Goal: Book appointment/travel/reservation

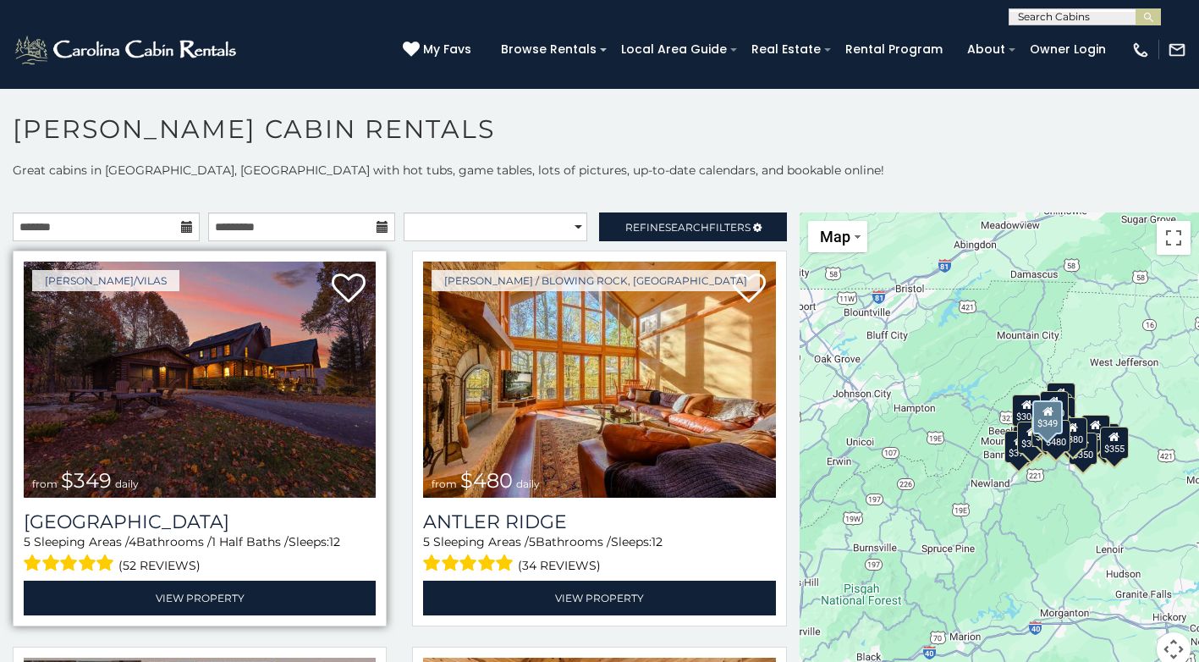
click at [180, 383] on img at bounding box center [200, 380] width 352 height 236
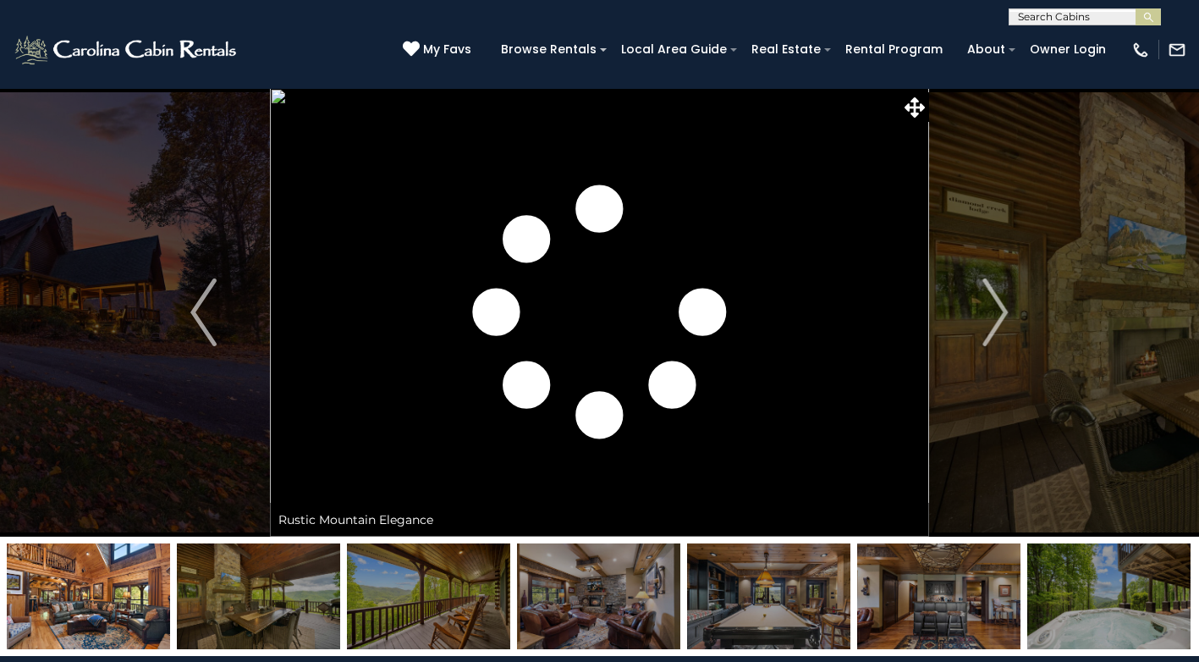
click at [1005, 310] on img "Next" at bounding box center [995, 312] width 25 height 68
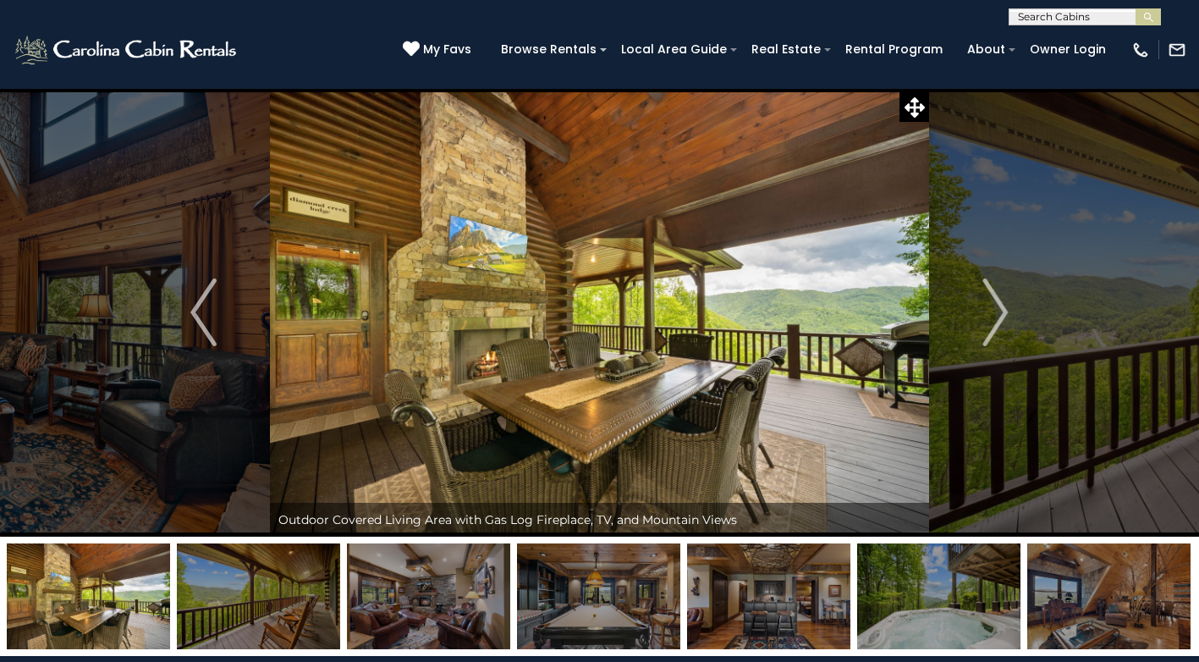
click at [1005, 310] on img "Next" at bounding box center [995, 312] width 25 height 68
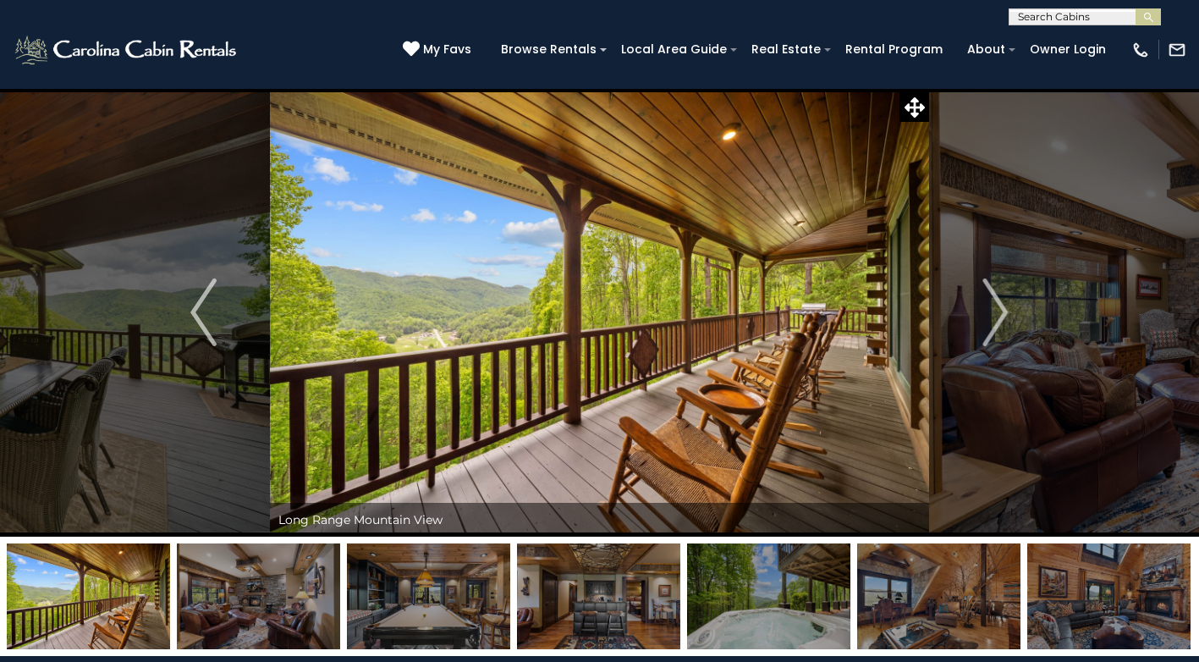
click at [1005, 310] on img "Next" at bounding box center [995, 312] width 25 height 68
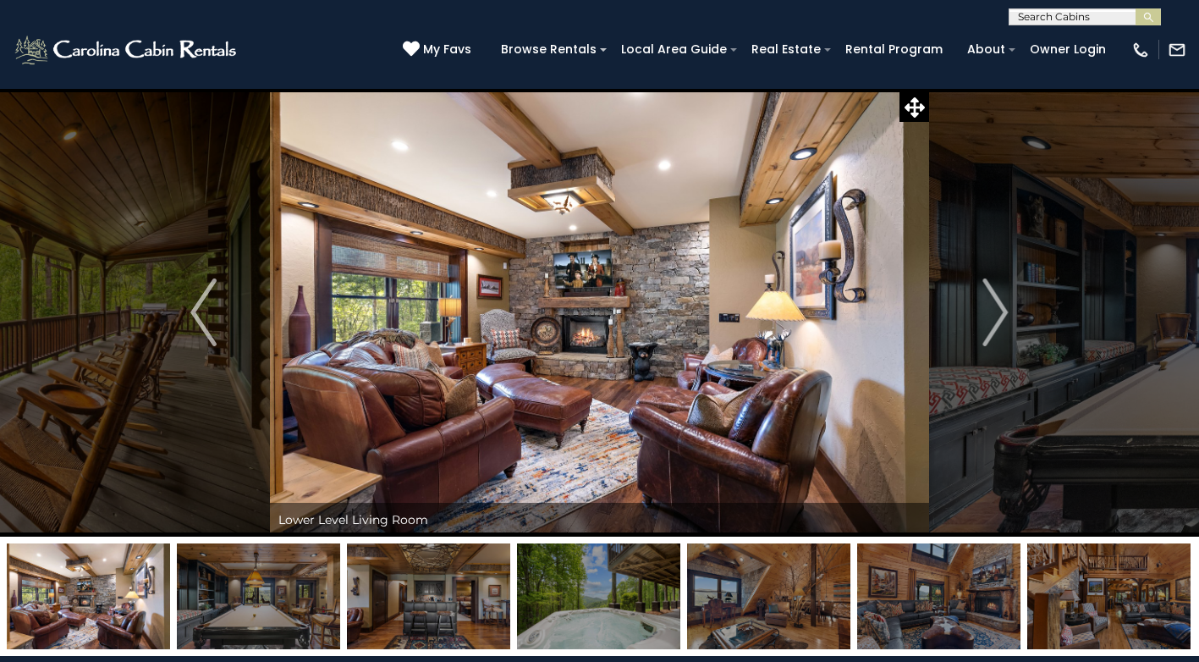
click at [1005, 310] on img "Next" at bounding box center [995, 312] width 25 height 68
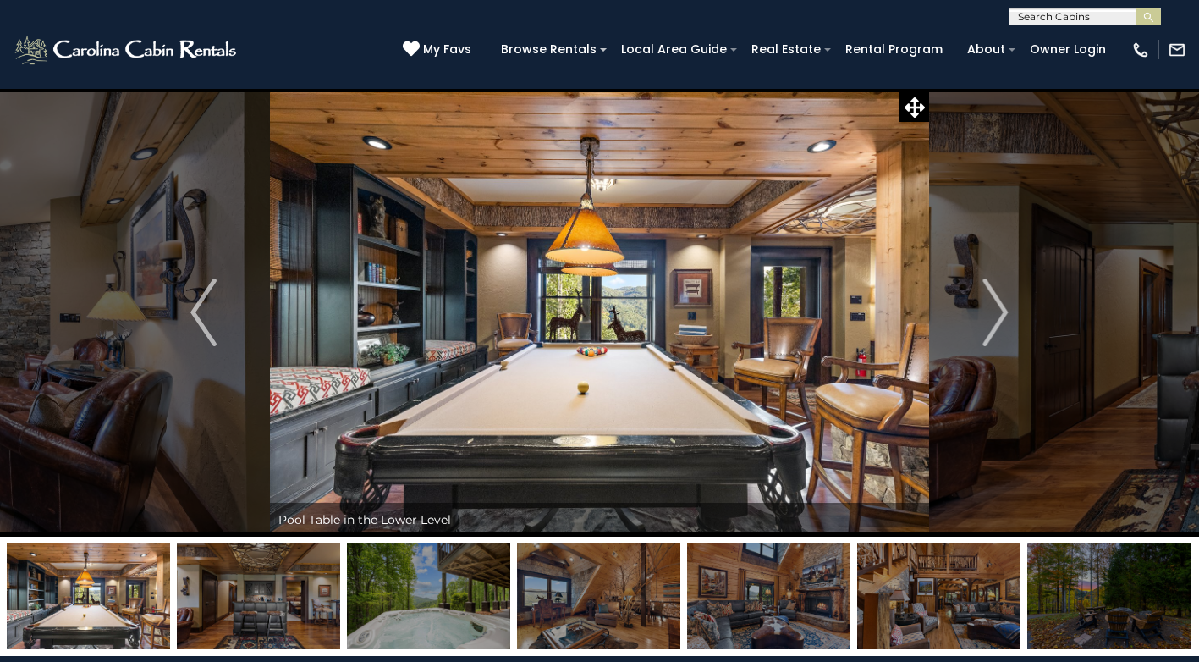
click at [1005, 310] on img "Next" at bounding box center [995, 312] width 25 height 68
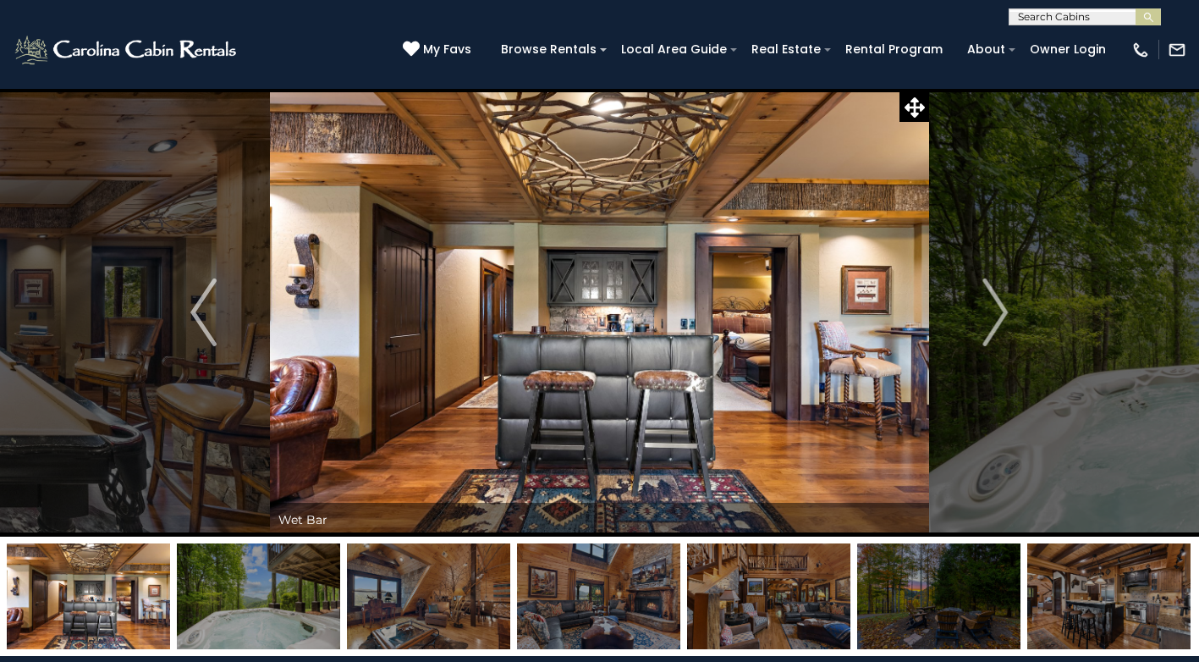
click at [1005, 310] on img "Next" at bounding box center [995, 312] width 25 height 68
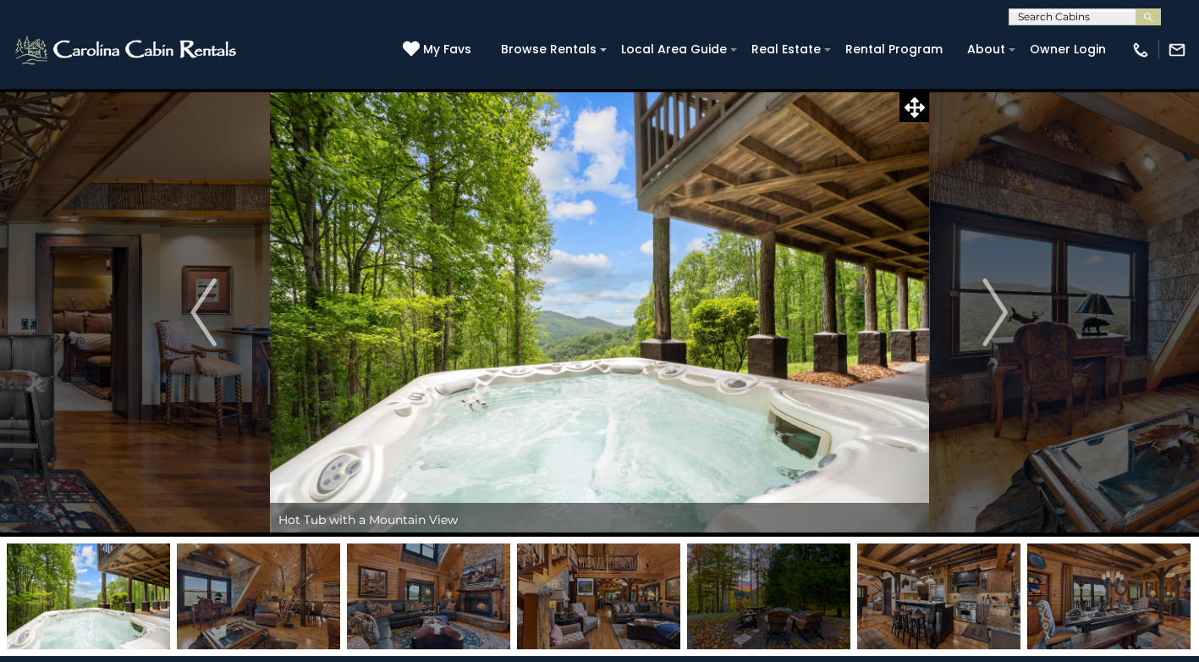
click at [1005, 310] on img "Next" at bounding box center [995, 312] width 25 height 68
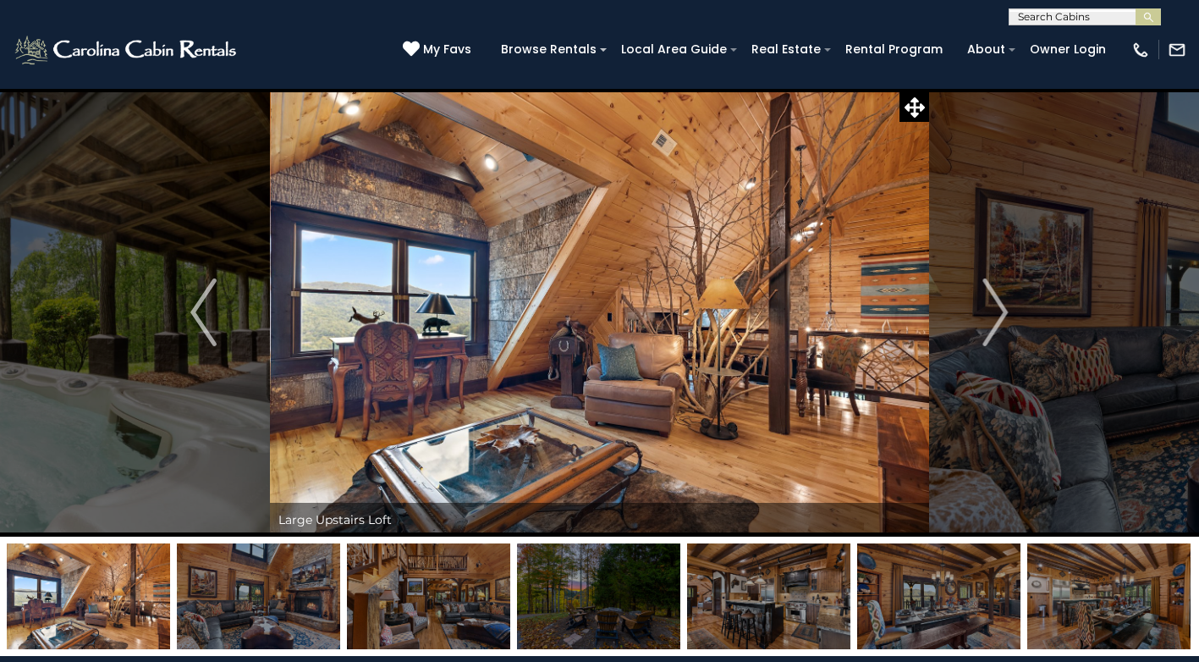
click at [1005, 310] on img "Next" at bounding box center [995, 312] width 25 height 68
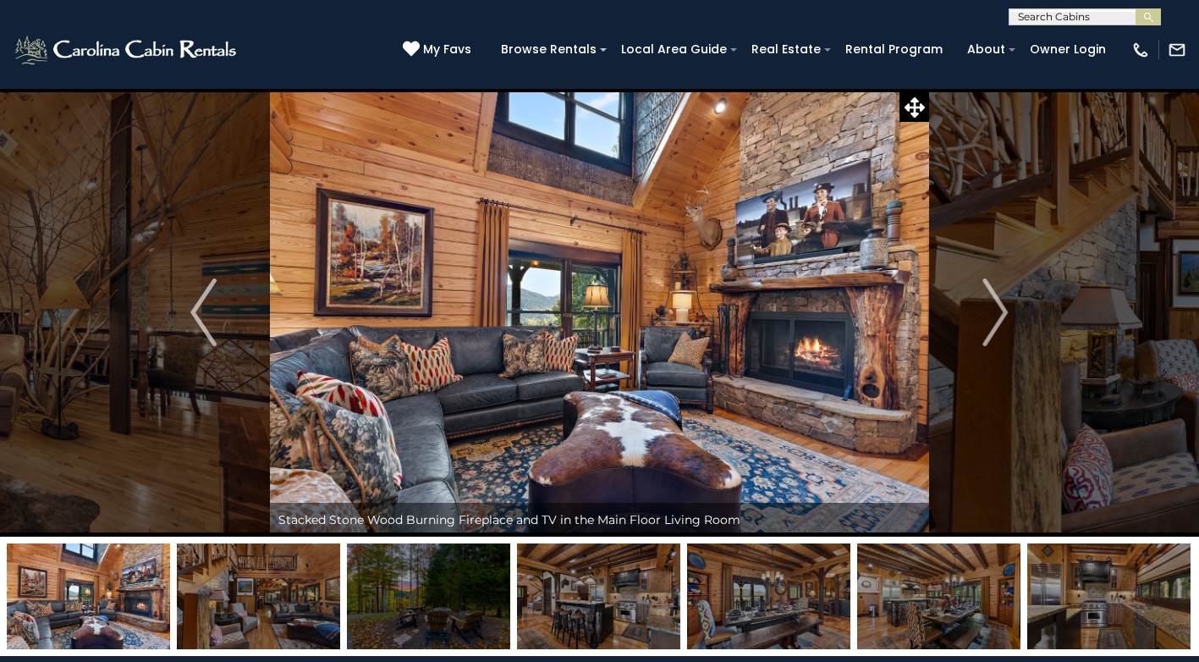
click at [1005, 310] on img "Next" at bounding box center [995, 312] width 25 height 68
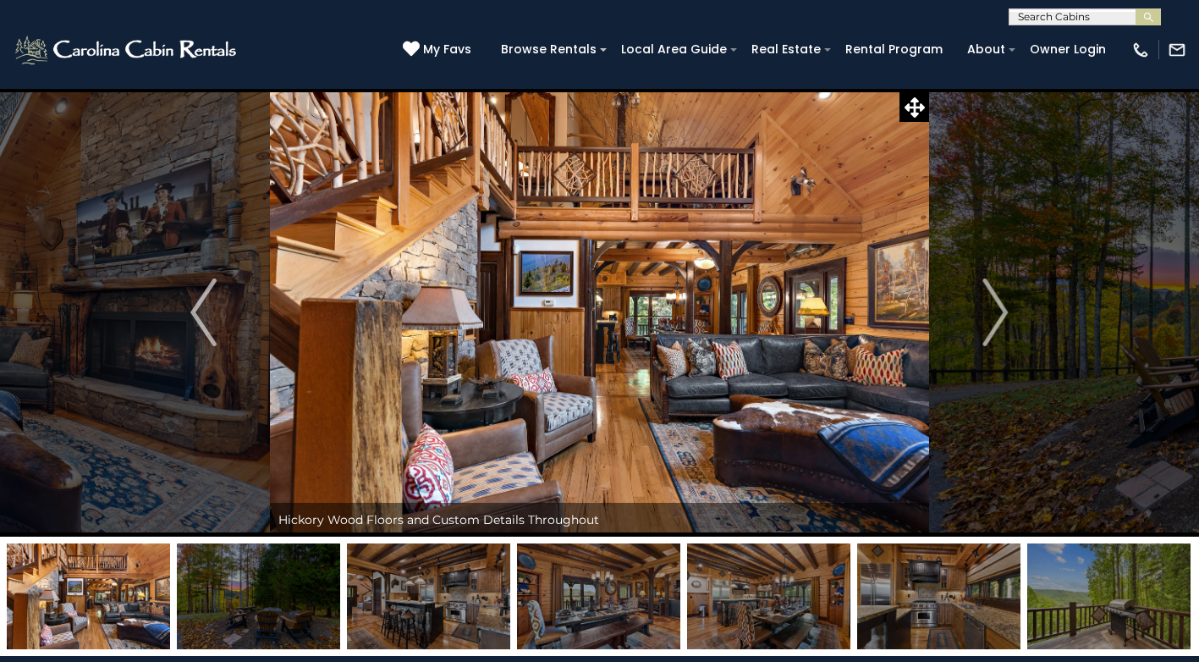
click at [1005, 310] on img "Next" at bounding box center [995, 312] width 25 height 68
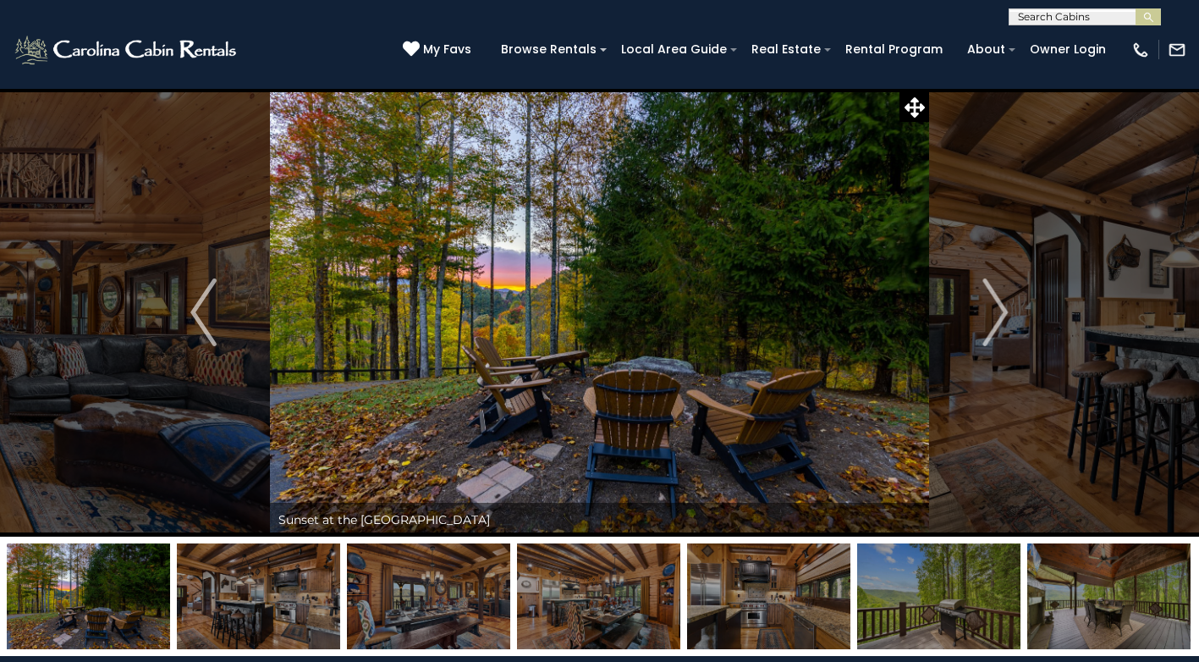
click at [1005, 310] on img "Next" at bounding box center [995, 312] width 25 height 68
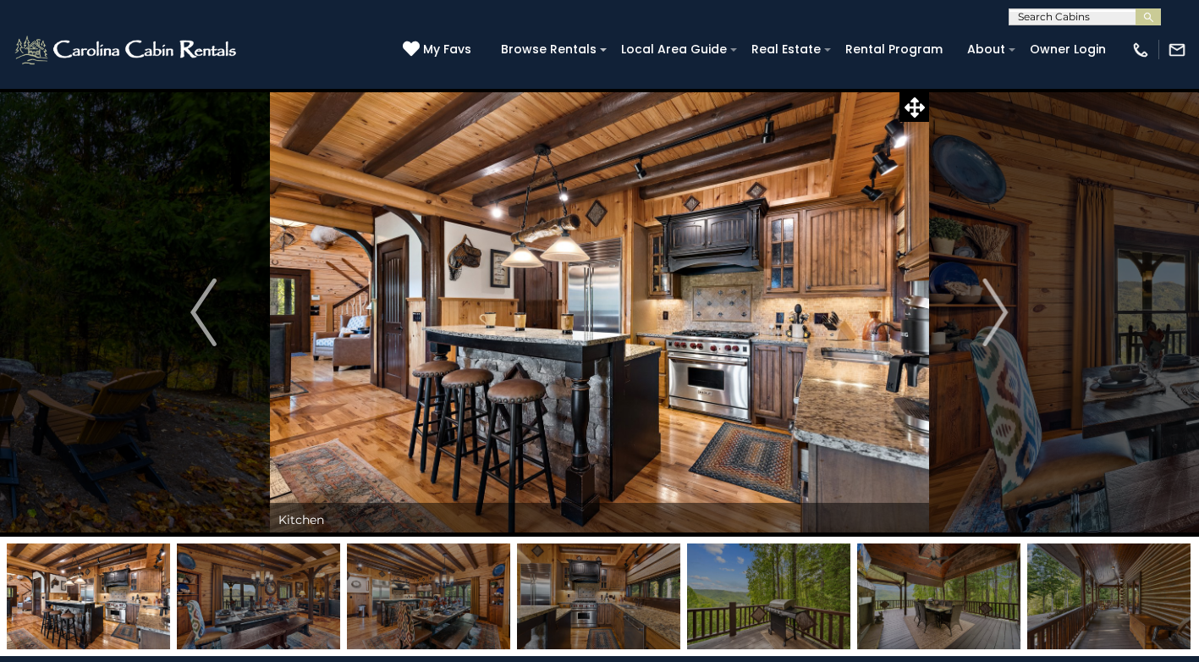
click at [1005, 310] on img "Next" at bounding box center [995, 312] width 25 height 68
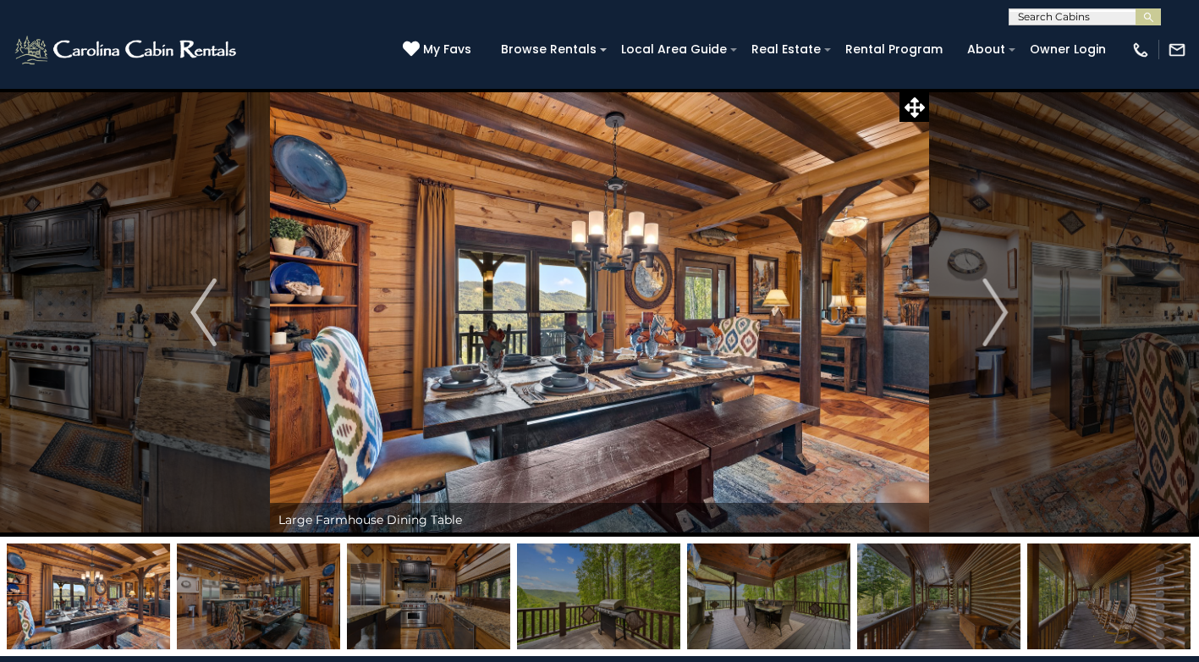
click at [1005, 310] on img "Next" at bounding box center [995, 312] width 25 height 68
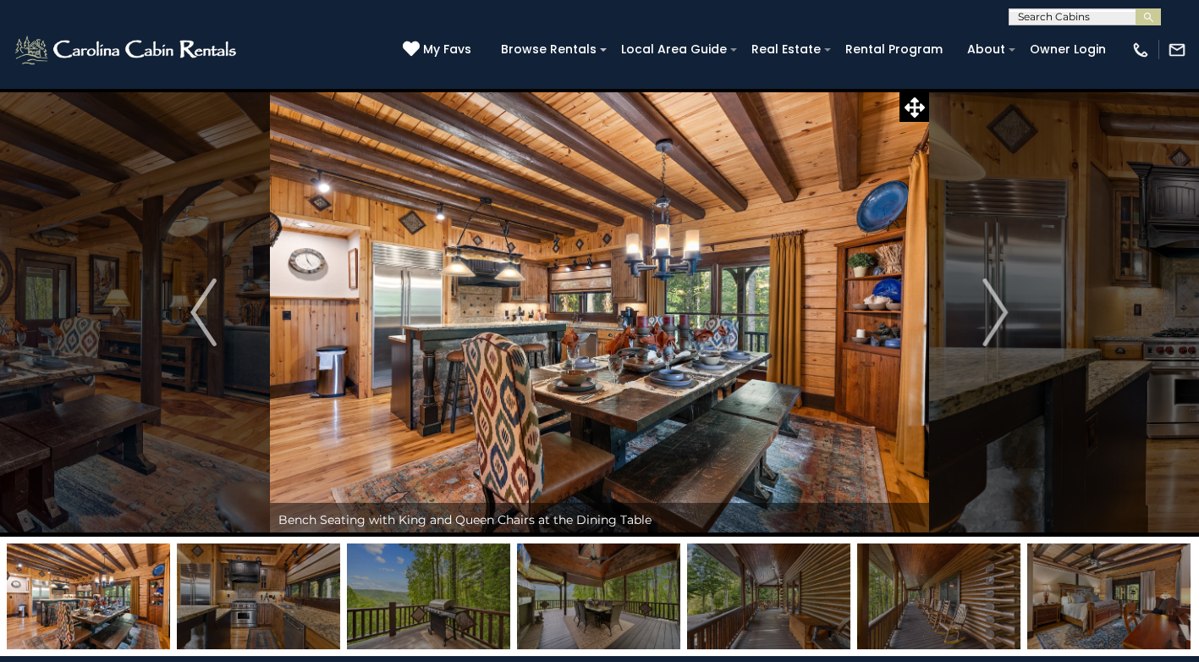
click at [1005, 310] on img "Next" at bounding box center [995, 312] width 25 height 68
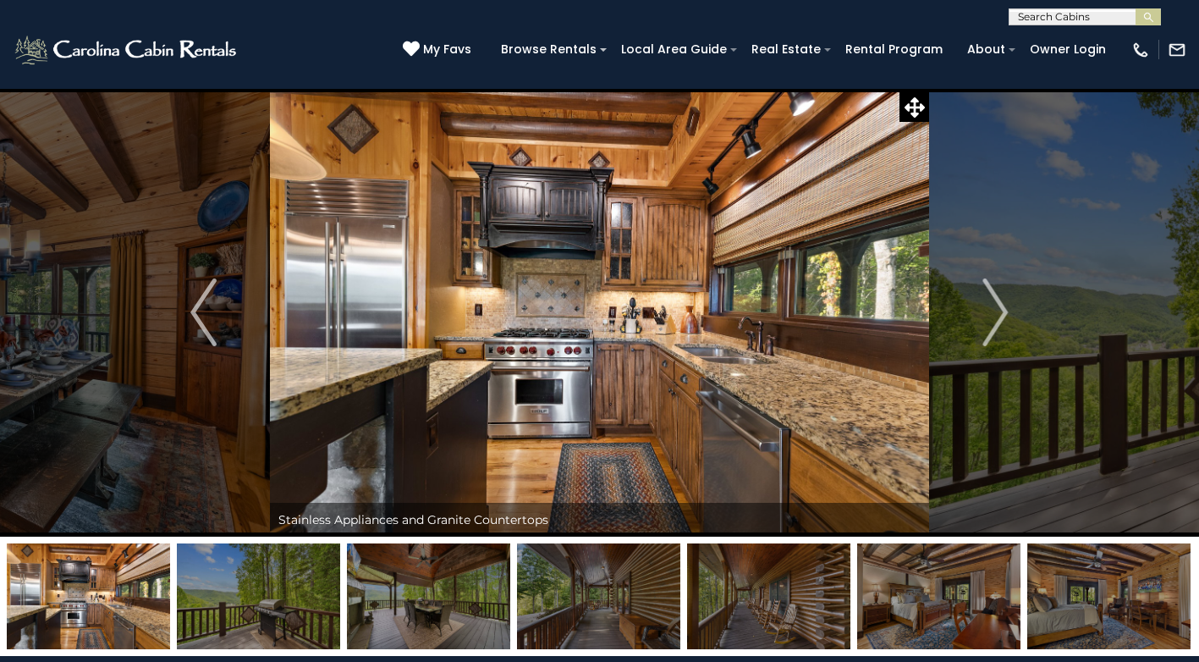
click at [1005, 310] on img "Next" at bounding box center [995, 312] width 25 height 68
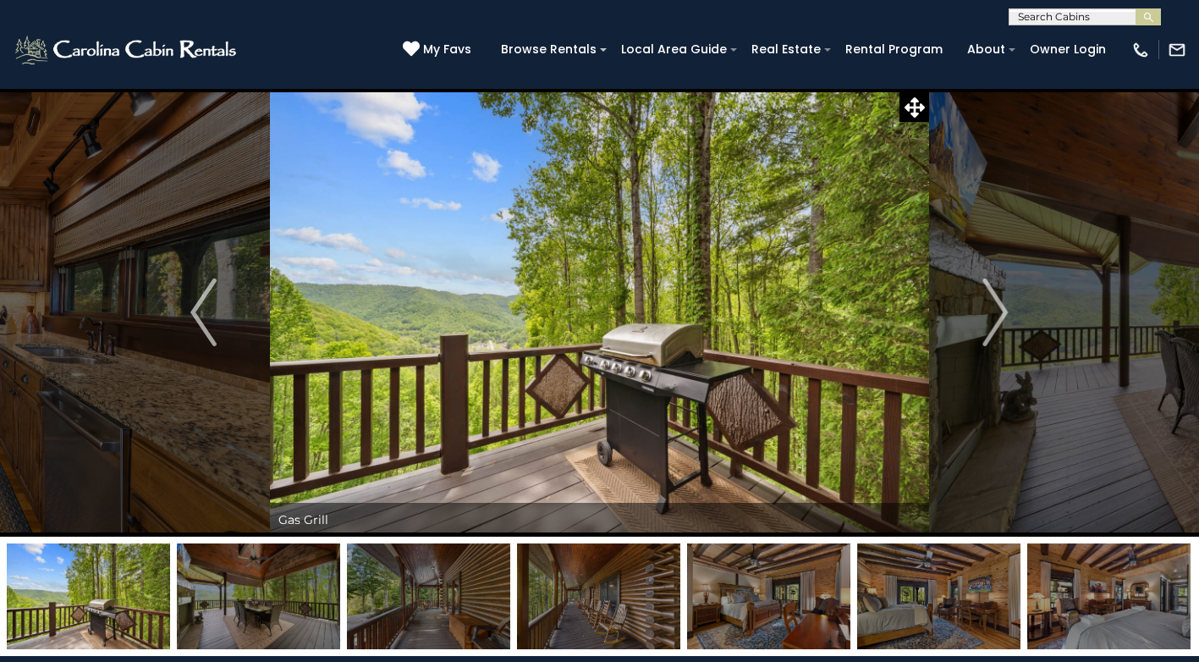
click at [1005, 310] on img "Next" at bounding box center [995, 312] width 25 height 68
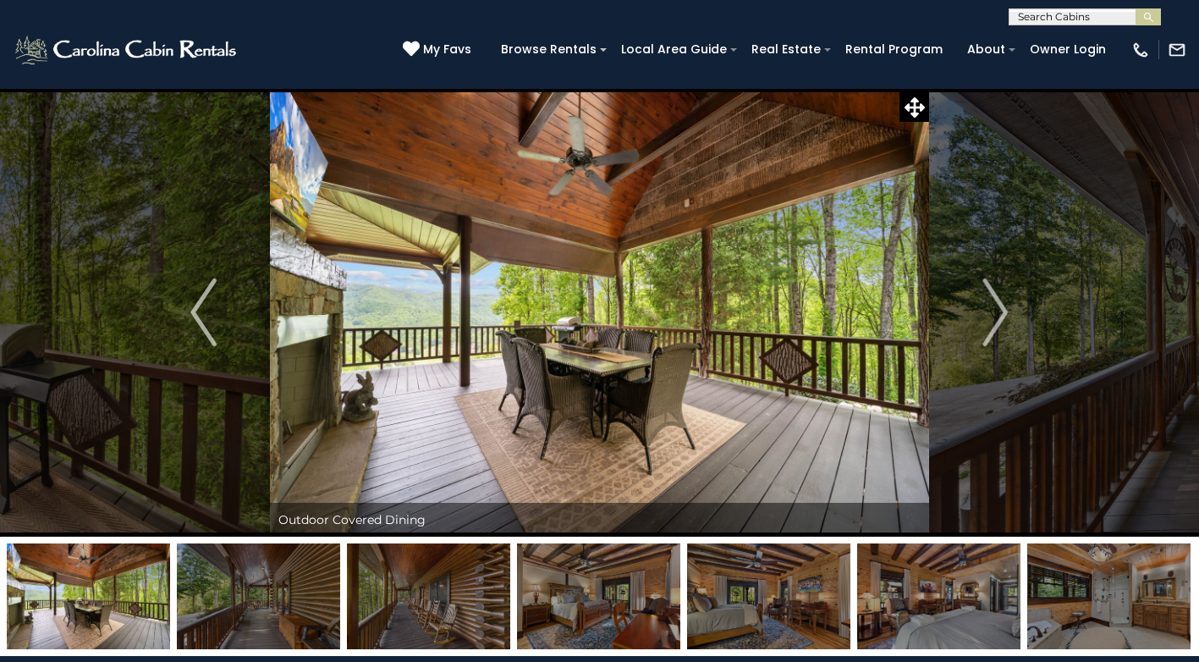
click at [1005, 310] on img "Next" at bounding box center [995, 312] width 25 height 68
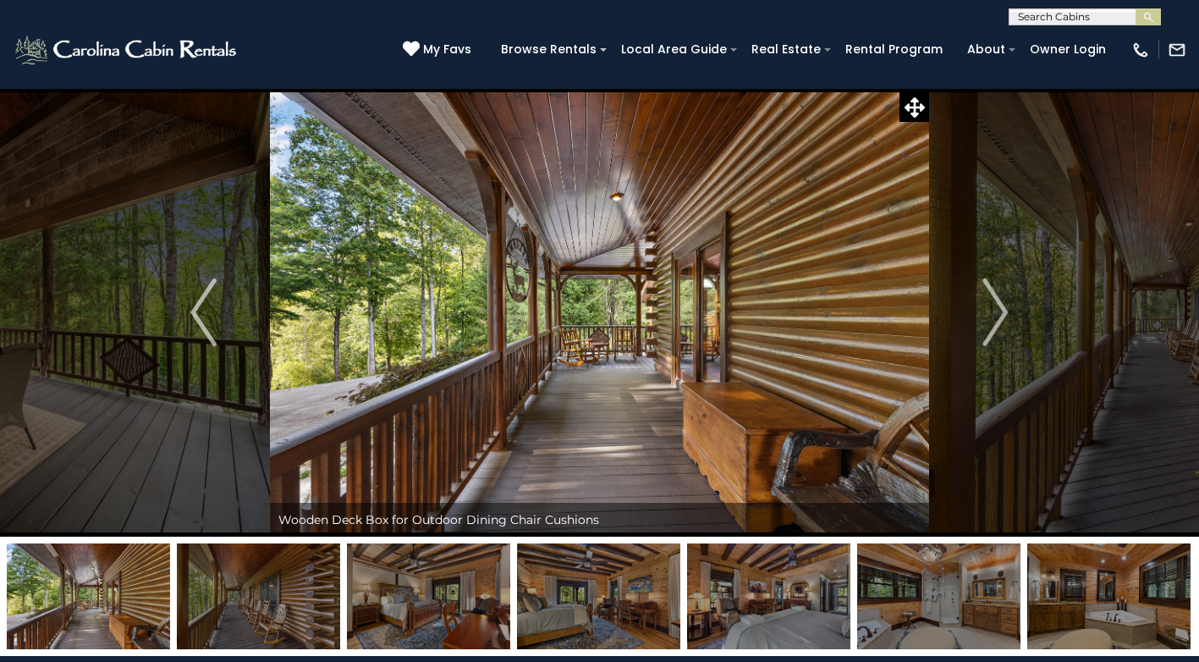
click at [1005, 310] on img "Next" at bounding box center [995, 312] width 25 height 68
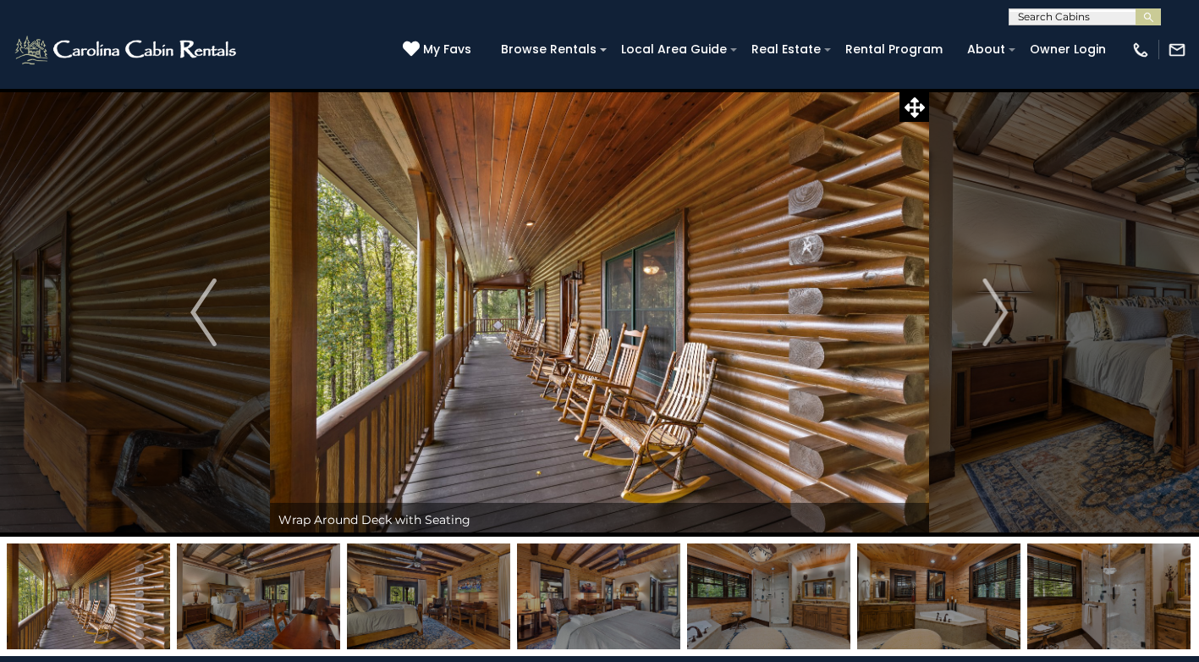
click at [1005, 310] on img "Next" at bounding box center [995, 312] width 25 height 68
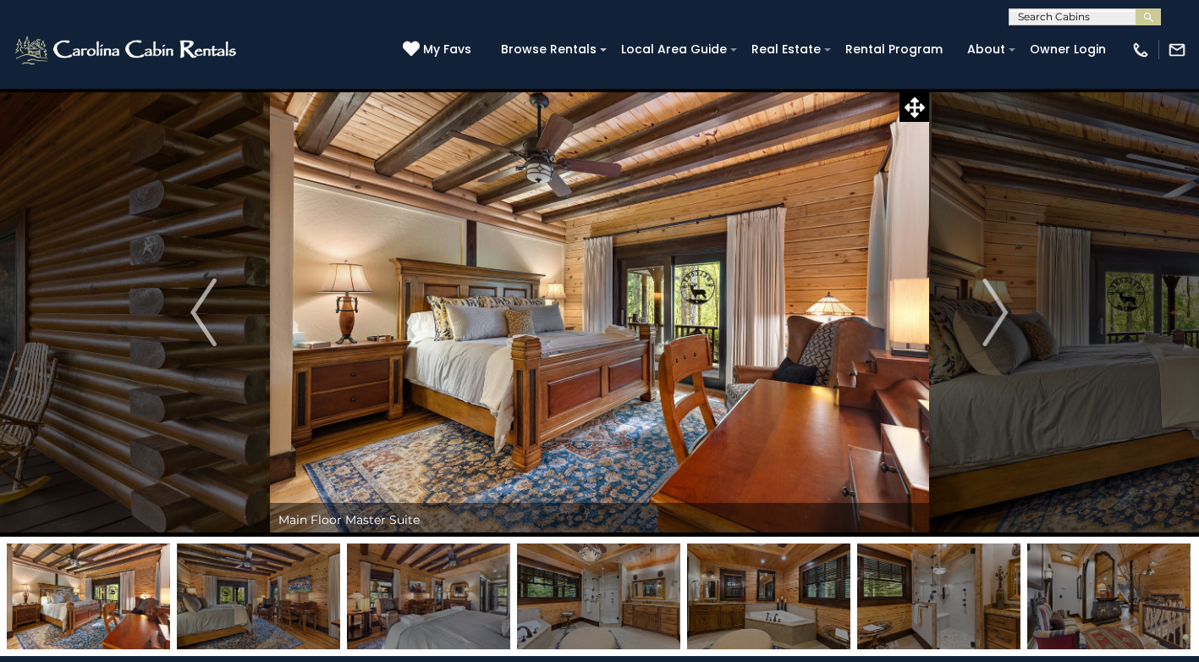
click at [1005, 310] on img "Next" at bounding box center [995, 312] width 25 height 68
